Goal: Transaction & Acquisition: Purchase product/service

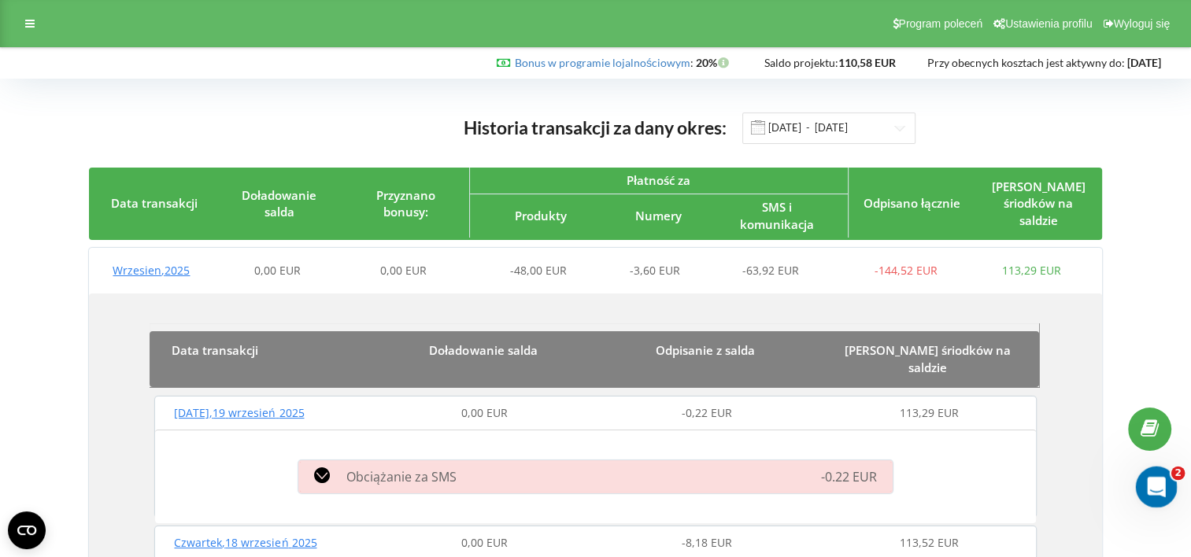
click at [1158, 495] on icon "Otwórz komunikator Intercom" at bounding box center [1154, 485] width 26 height 26
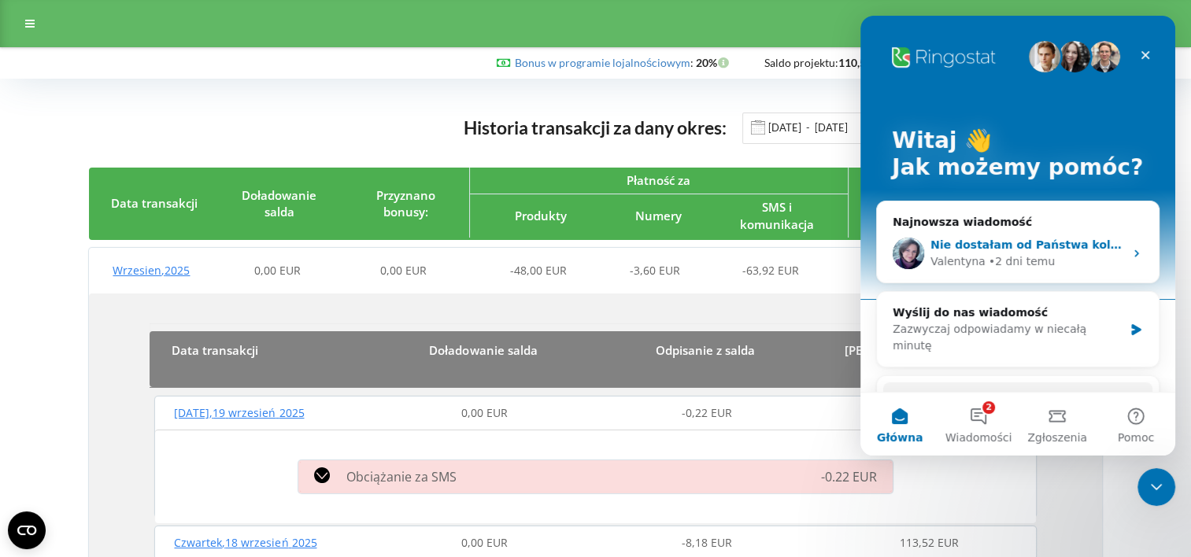
click at [1047, 227] on div "Nie dostałam od Państwa kolejnych zapytań, pakiet minut jest już aktywny, załąc…" at bounding box center [1018, 253] width 282 height 58
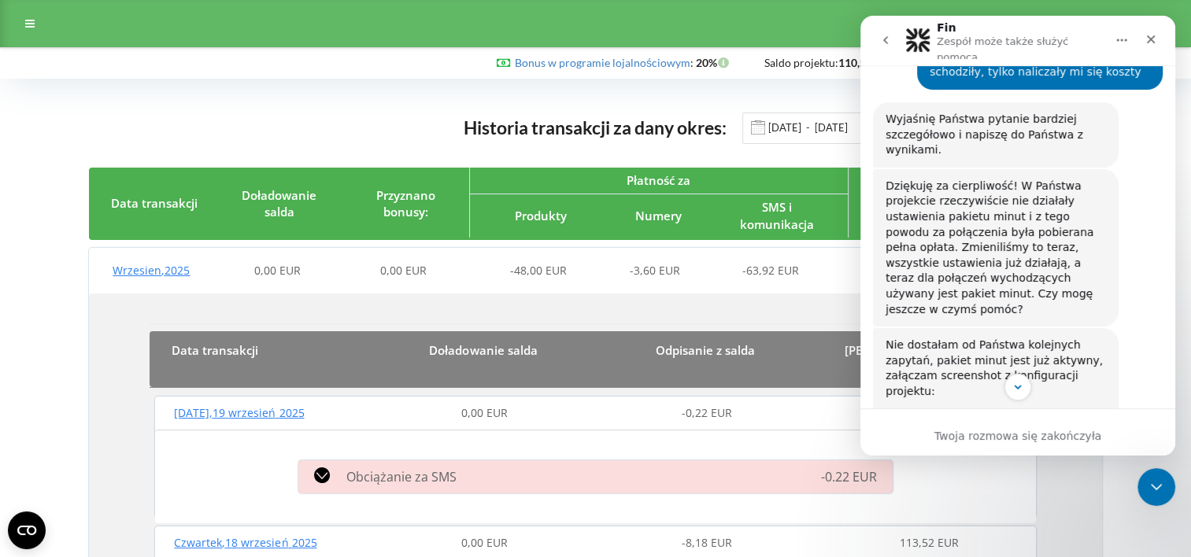
scroll to position [2801, 0]
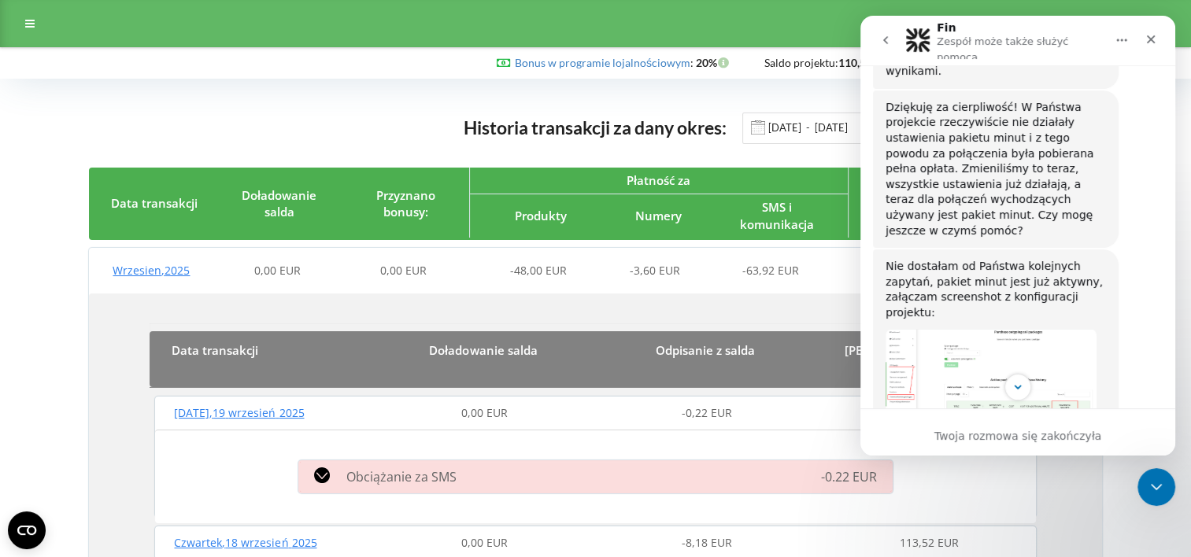
click at [410, 61] on div "Bonus w programie lojalnościowym : Bonusa : 20% Saldo projektu: 110,58 EUR" at bounding box center [591, 63] width 1161 height 16
click at [1152, 467] on div "Zamknij komunikator Intercom" at bounding box center [1154, 485] width 38 height 38
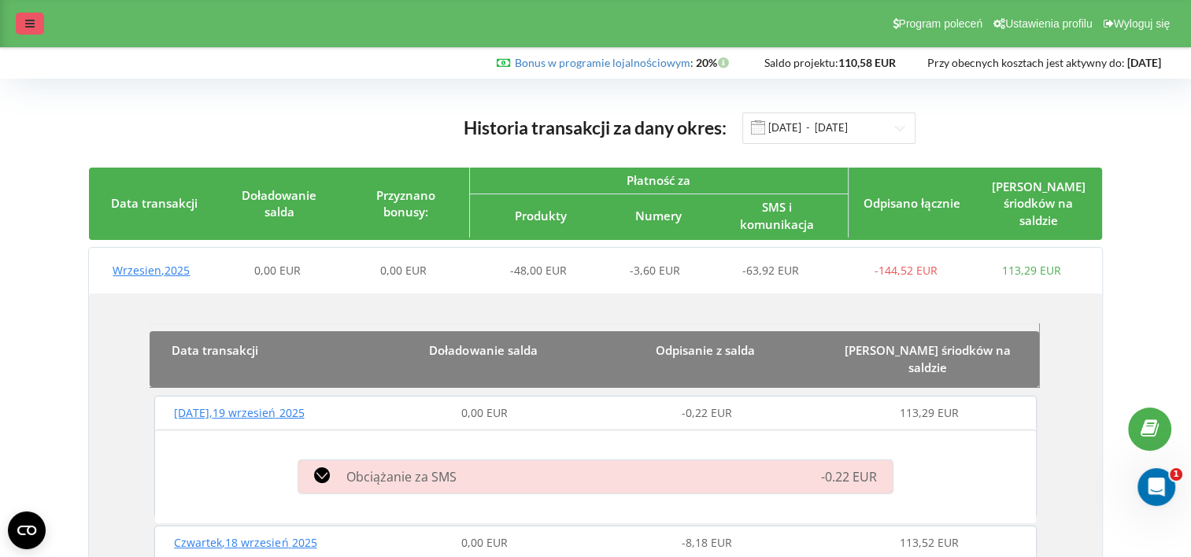
click at [36, 19] on div at bounding box center [30, 24] width 28 height 22
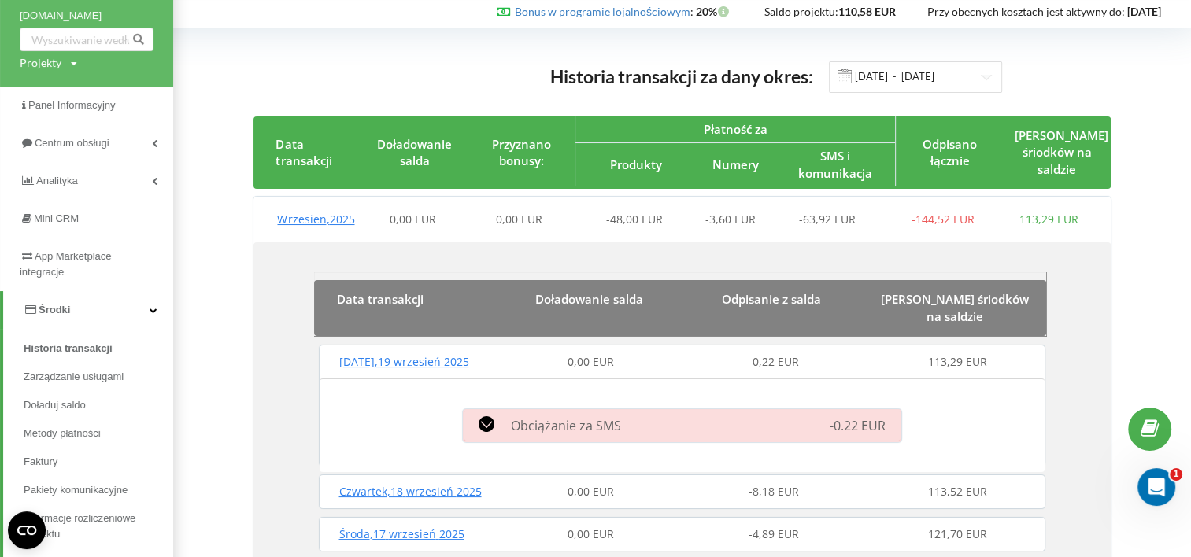
scroll to position [157, 0]
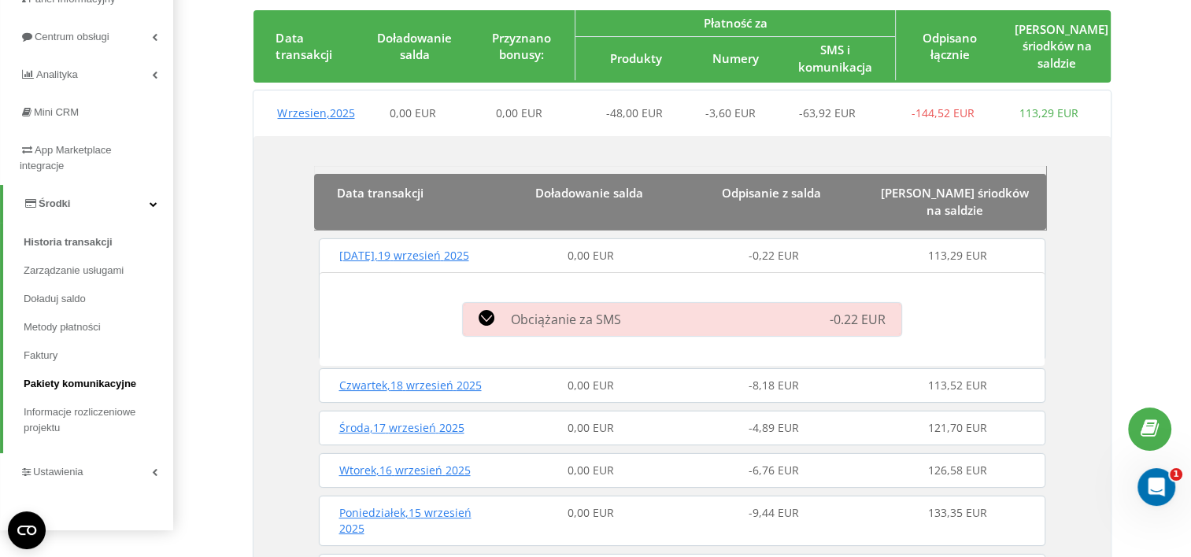
click at [78, 387] on span "Pakiety komunikacyjne" at bounding box center [80, 384] width 113 height 16
click at [83, 376] on span "Pakiety komunikacyjne" at bounding box center [80, 384] width 113 height 16
click at [94, 384] on span "Pakiety komunikacyjne" at bounding box center [80, 384] width 113 height 16
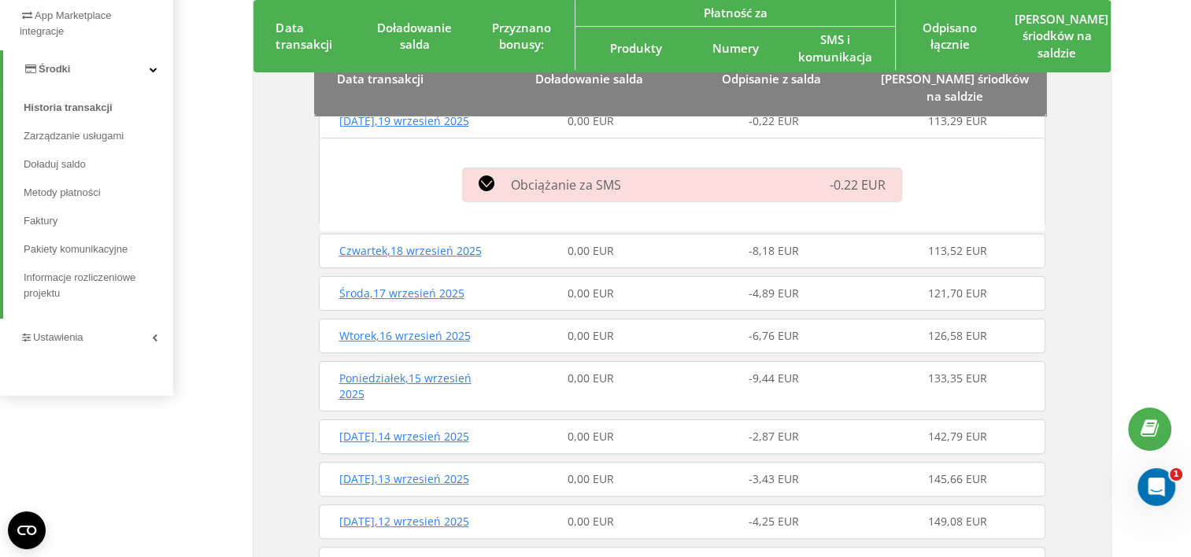
scroll to position [393, 0]
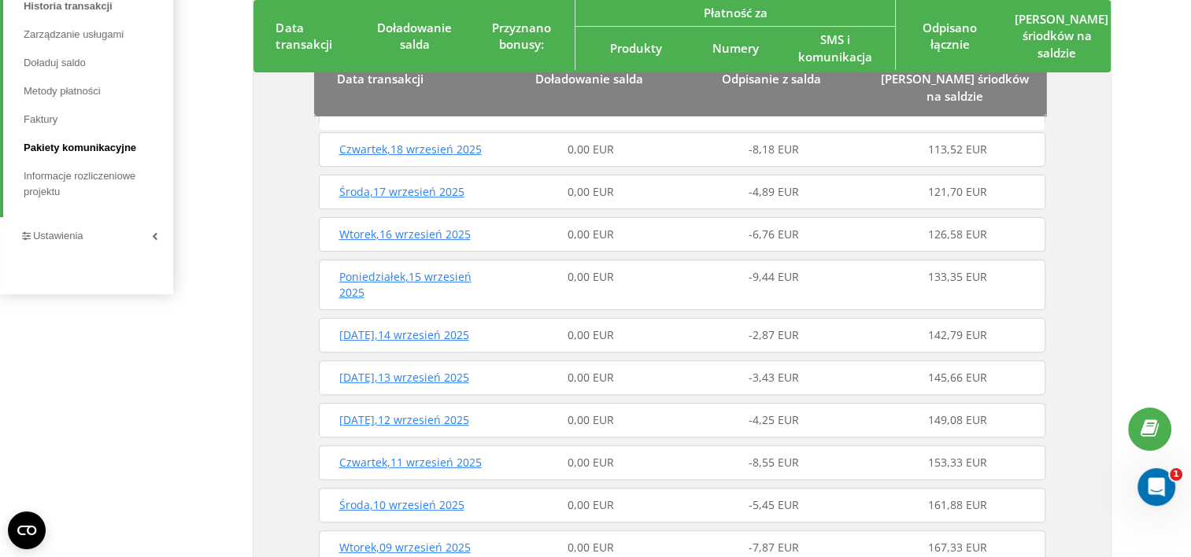
click at [44, 142] on span "Pakiety komunikacyjne" at bounding box center [80, 148] width 113 height 16
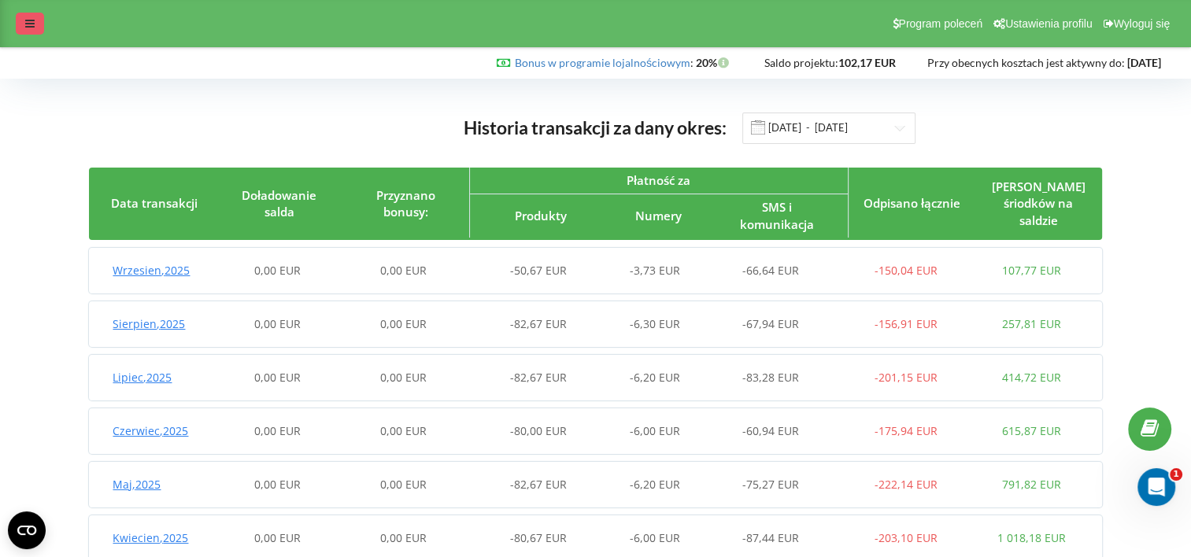
click at [34, 28] on div at bounding box center [30, 24] width 28 height 22
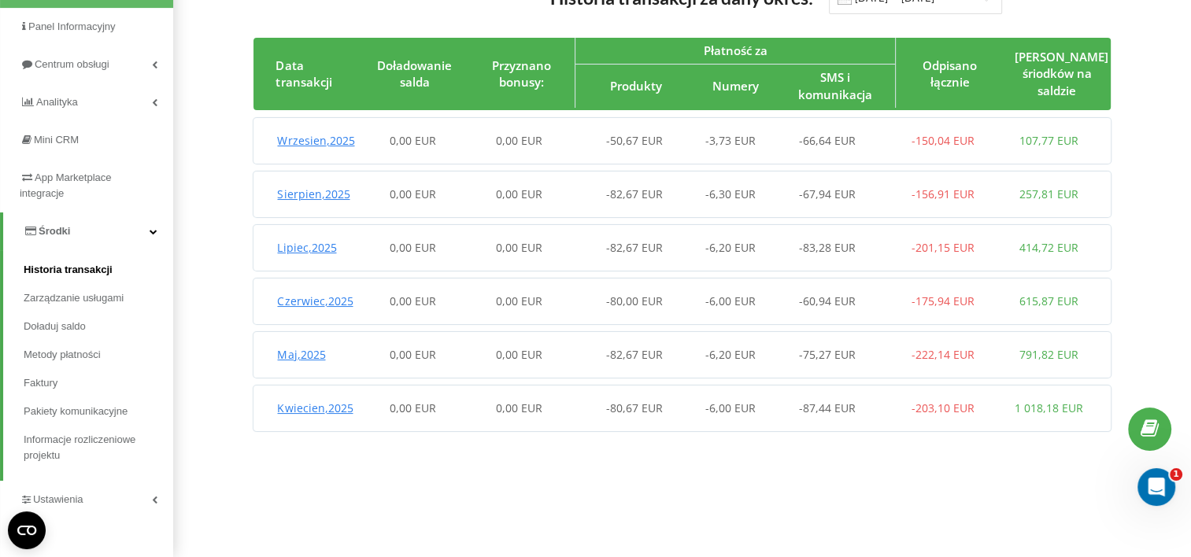
scroll to position [131, 0]
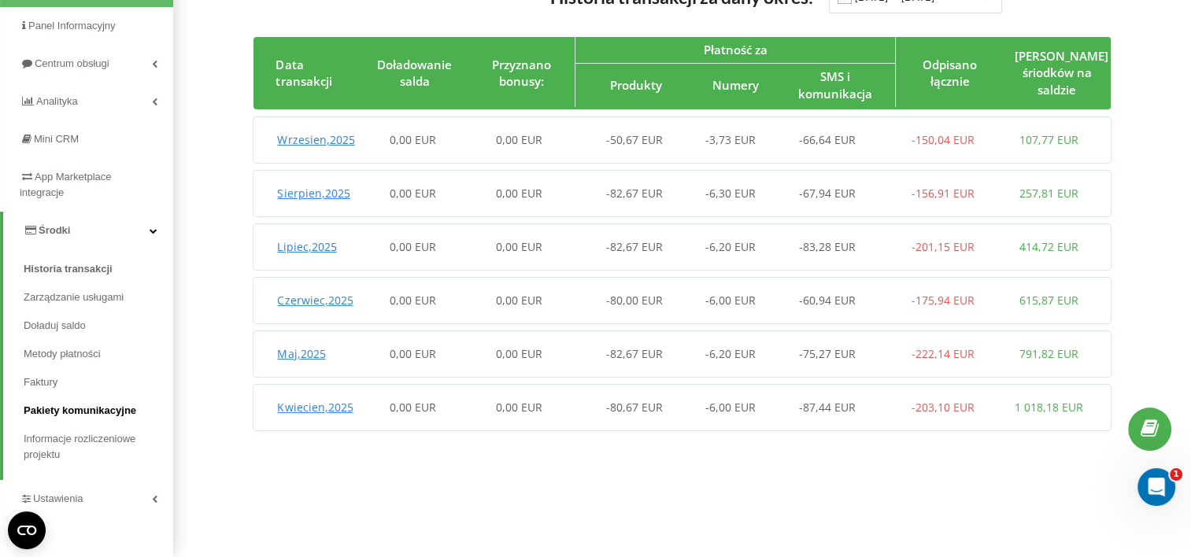
click at [66, 404] on span "Pakiety komunikacyjne" at bounding box center [80, 411] width 113 height 16
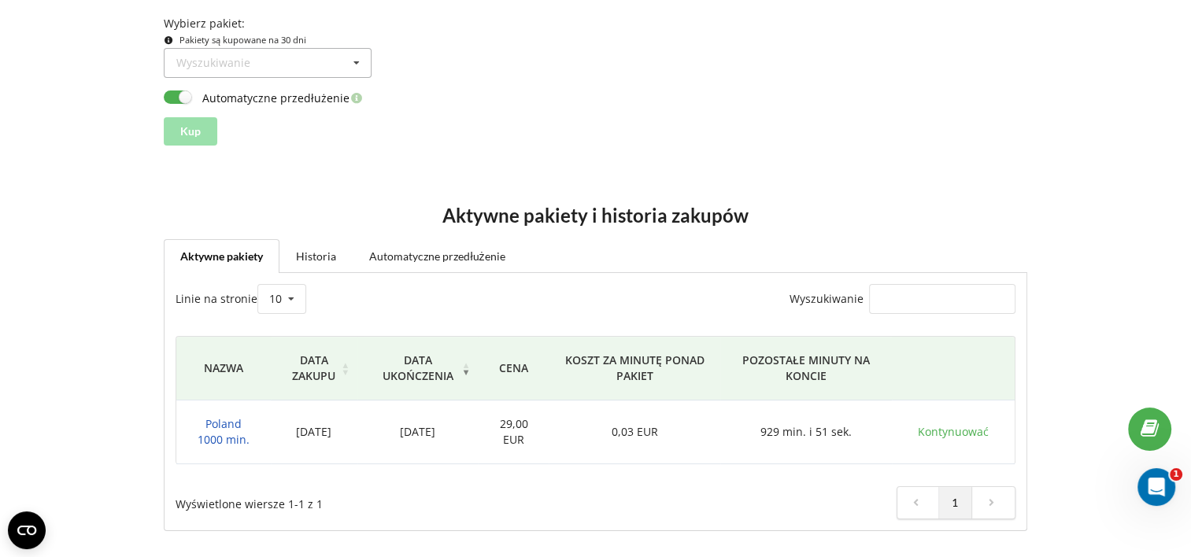
click at [235, 68] on div "Wyszukiwanie" at bounding box center [213, 62] width 74 height 11
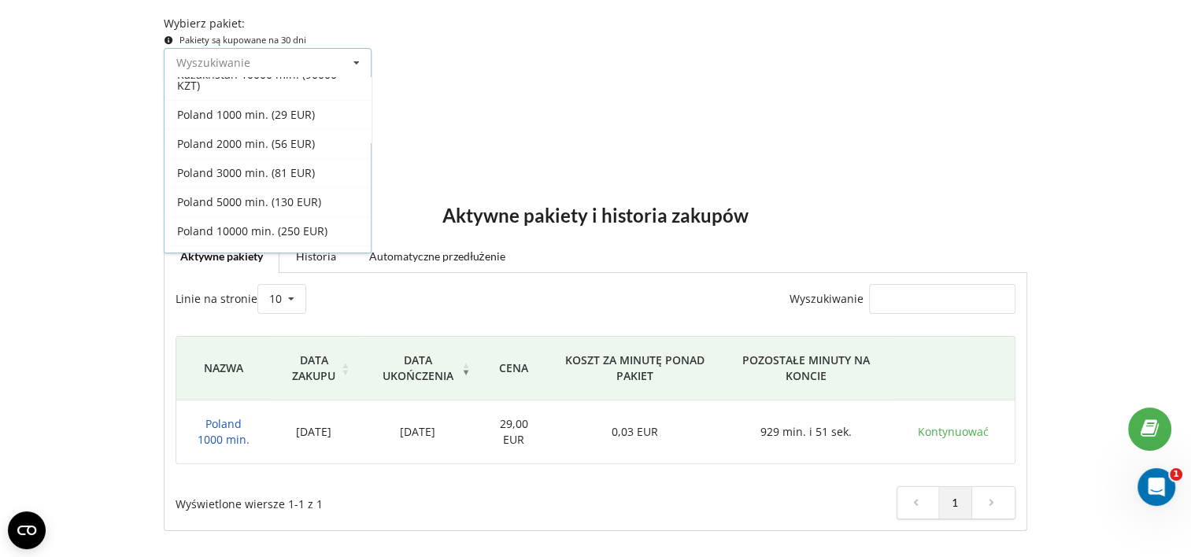
scroll to position [738, 0]
click at [844, 204] on h2 "Aktywne pakiety i historia zakupów" at bounding box center [595, 216] width 862 height 24
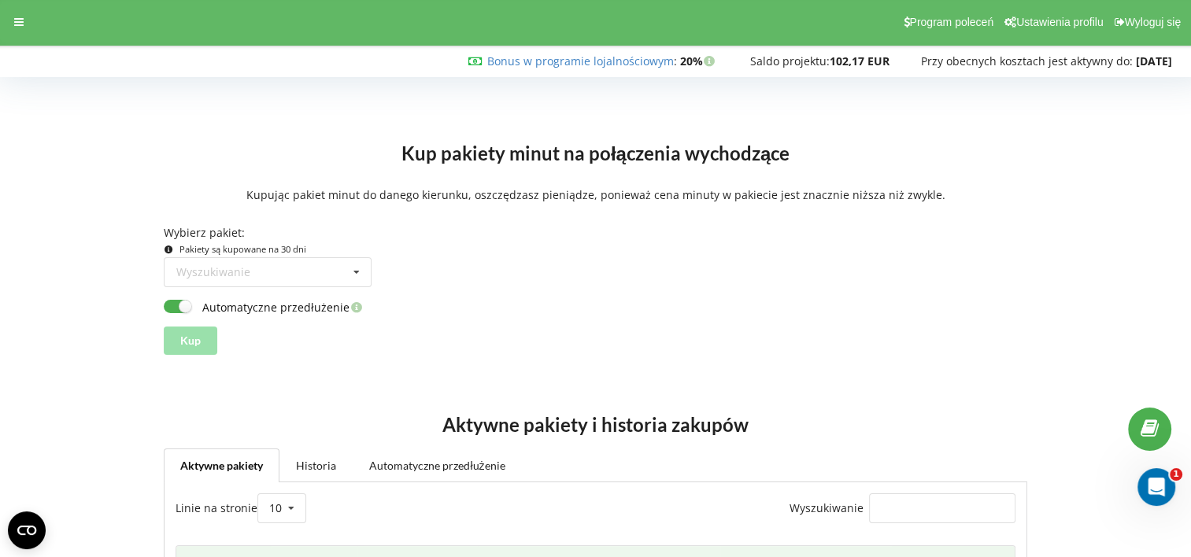
scroll to position [0, 0]
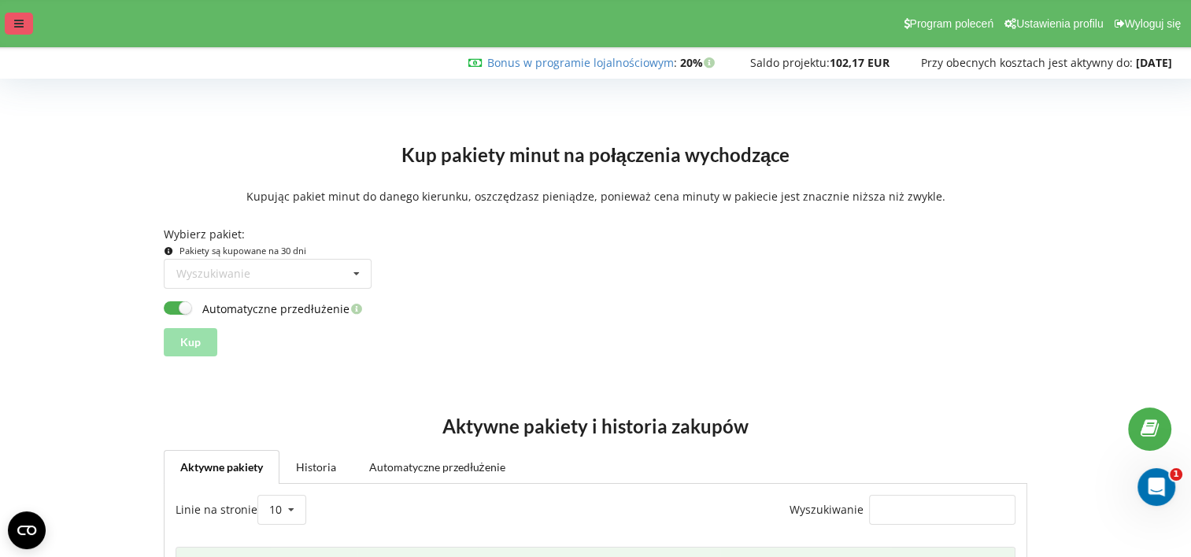
click at [20, 25] on icon at bounding box center [18, 23] width 9 height 11
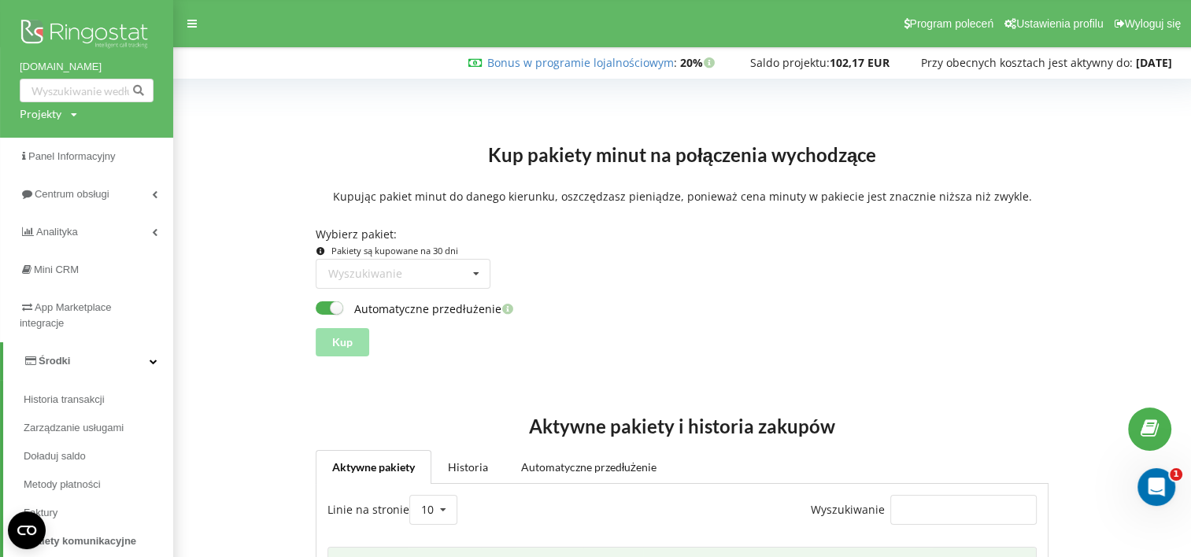
click at [300, 116] on div at bounding box center [242, 240] width 126 height 255
click at [199, 20] on div at bounding box center [192, 24] width 28 height 22
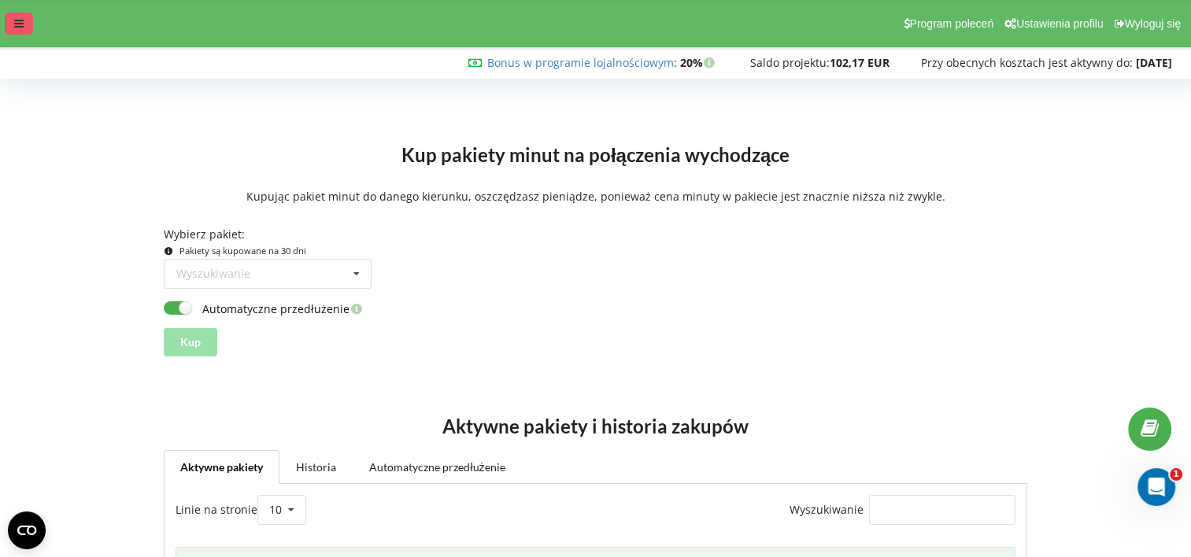
click at [6, 16] on div at bounding box center [19, 24] width 28 height 22
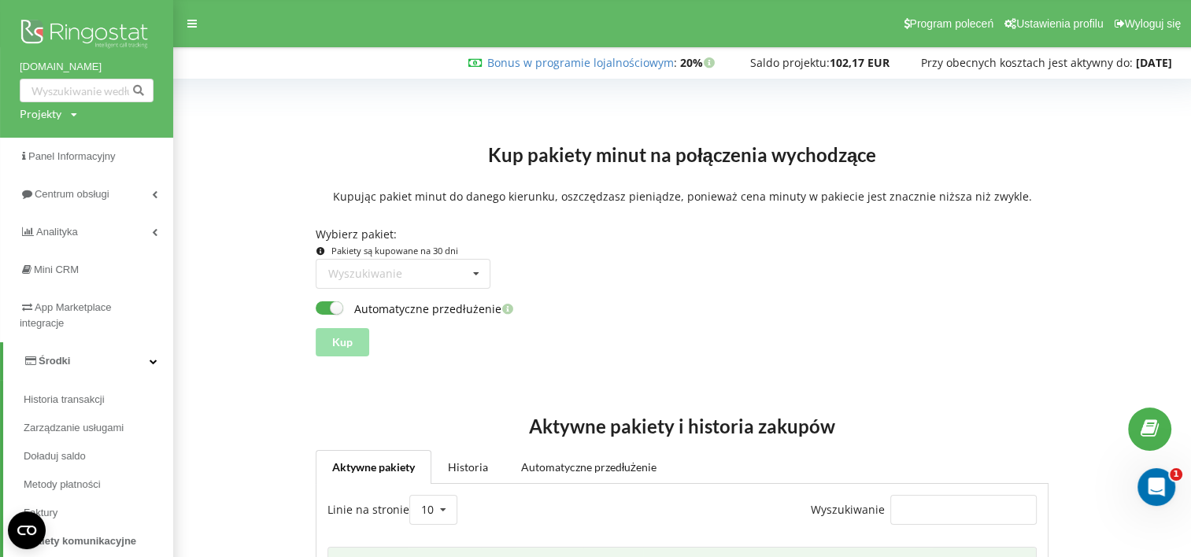
scroll to position [79, 0]
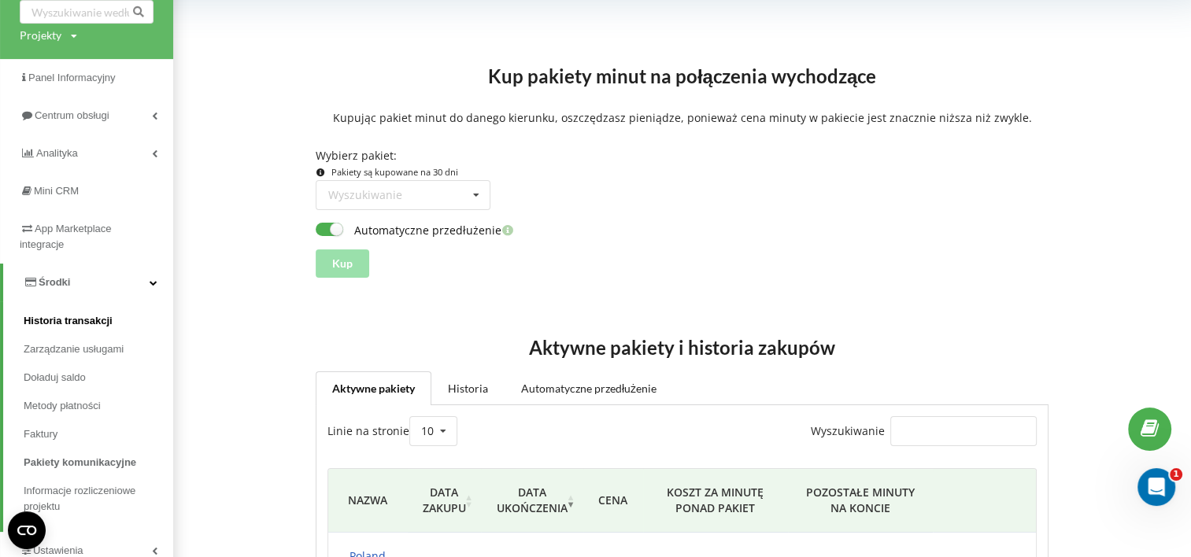
click at [70, 319] on span "Historia transakcji" at bounding box center [68, 321] width 89 height 16
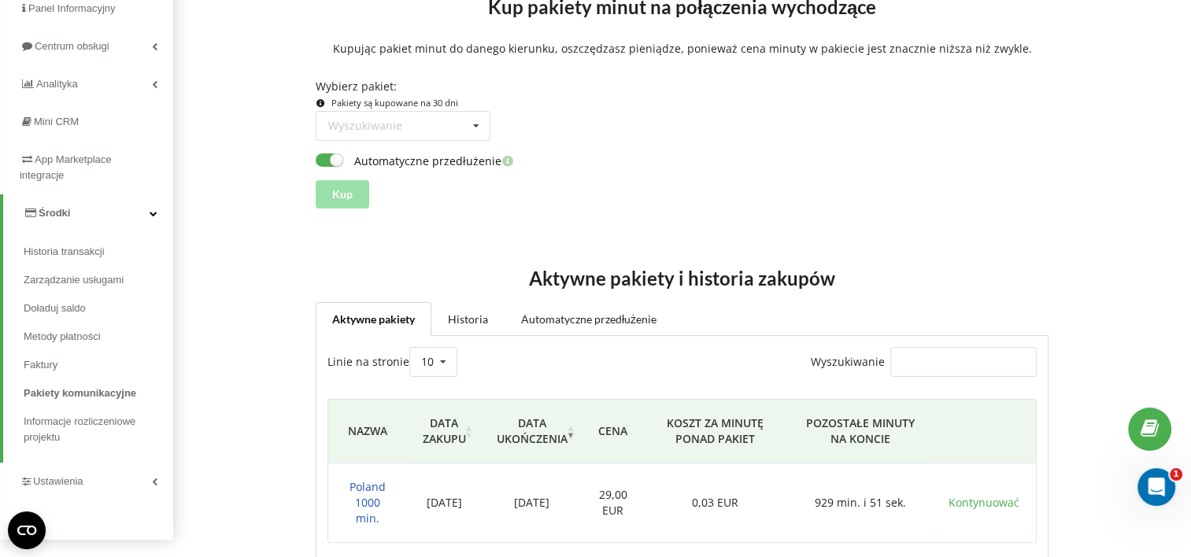
scroll to position [227, 0]
